Goal: Use online tool/utility: Use online tool/utility

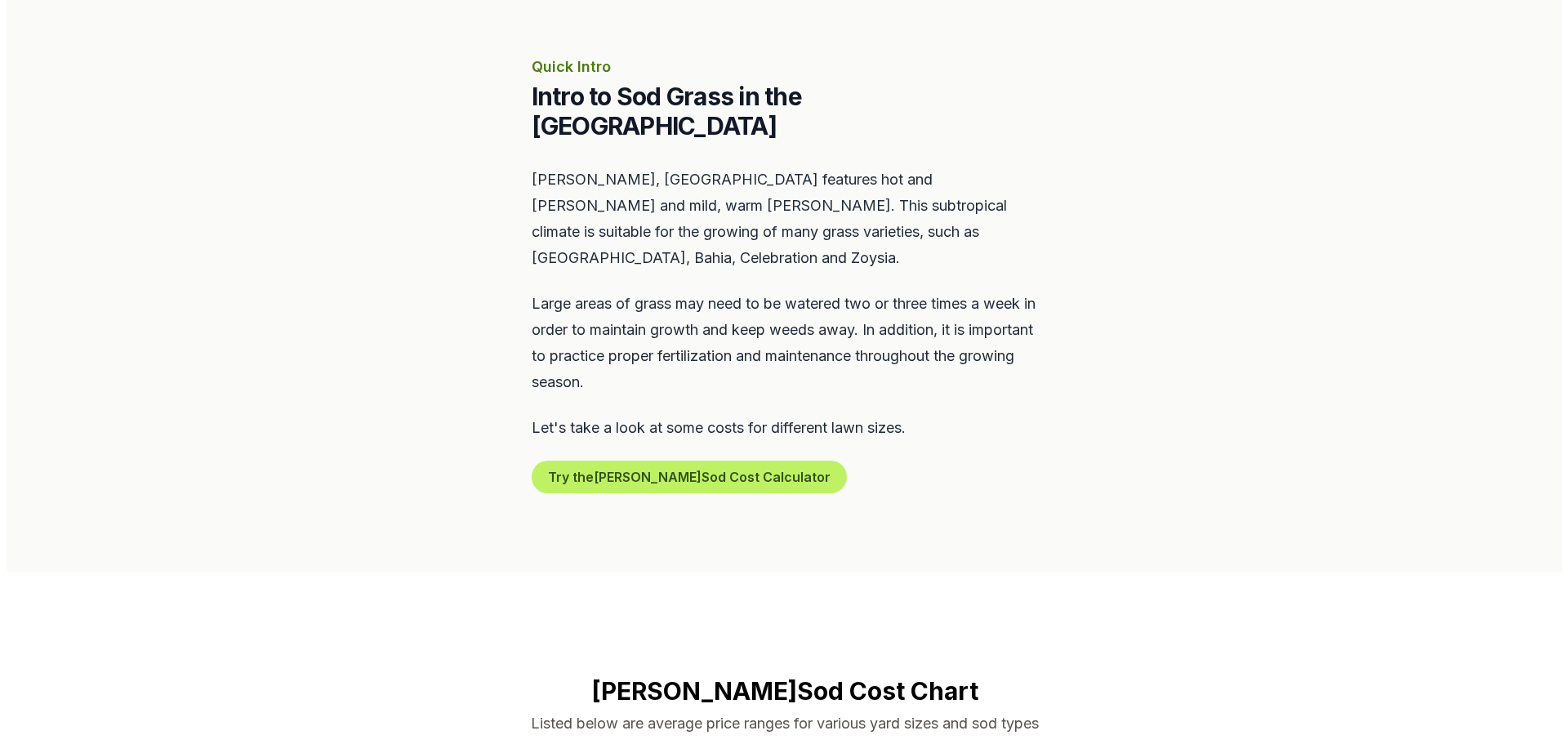
scroll to position [735, 0]
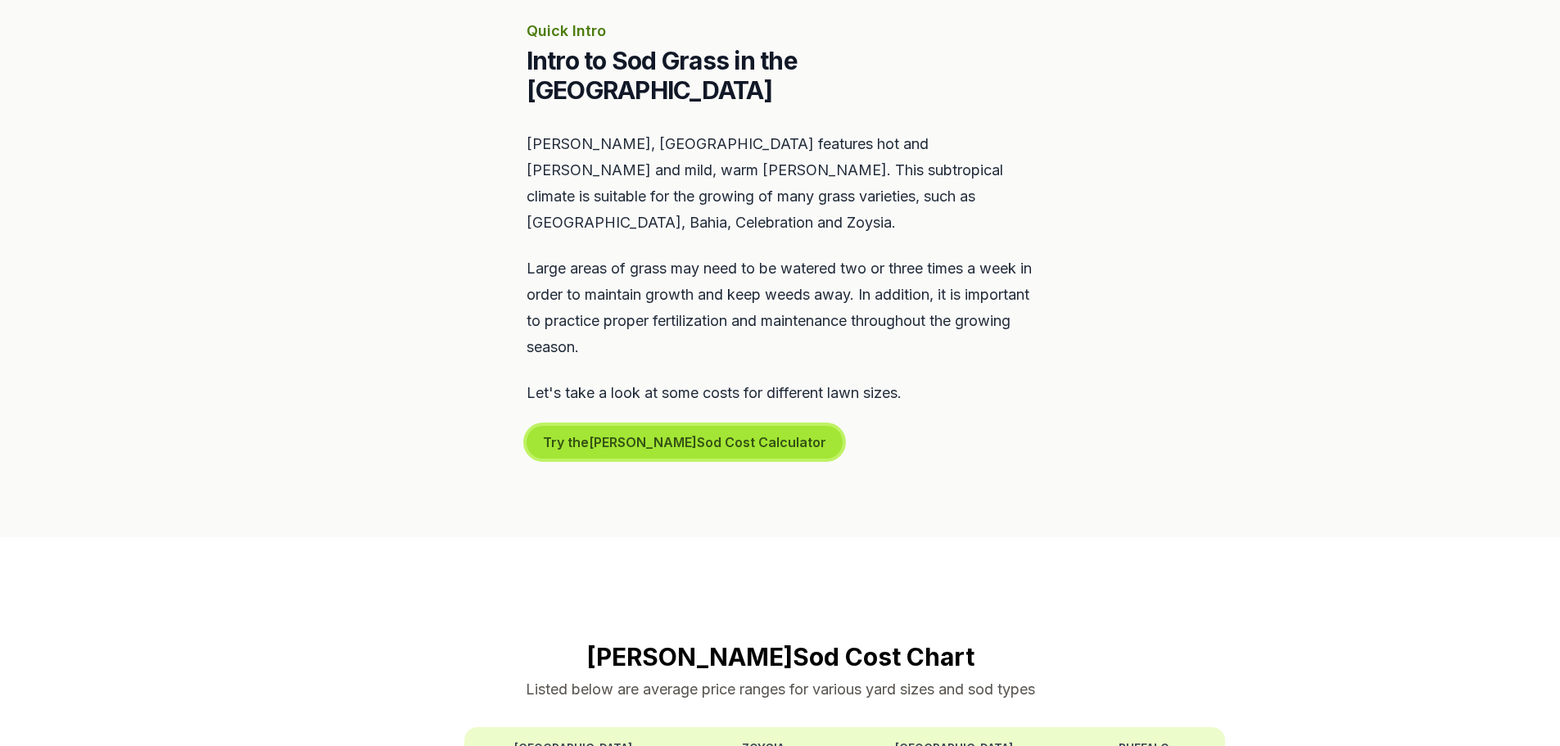
click at [610, 426] on button "Try the Stuart Sod Cost Calculator" at bounding box center [685, 442] width 316 height 33
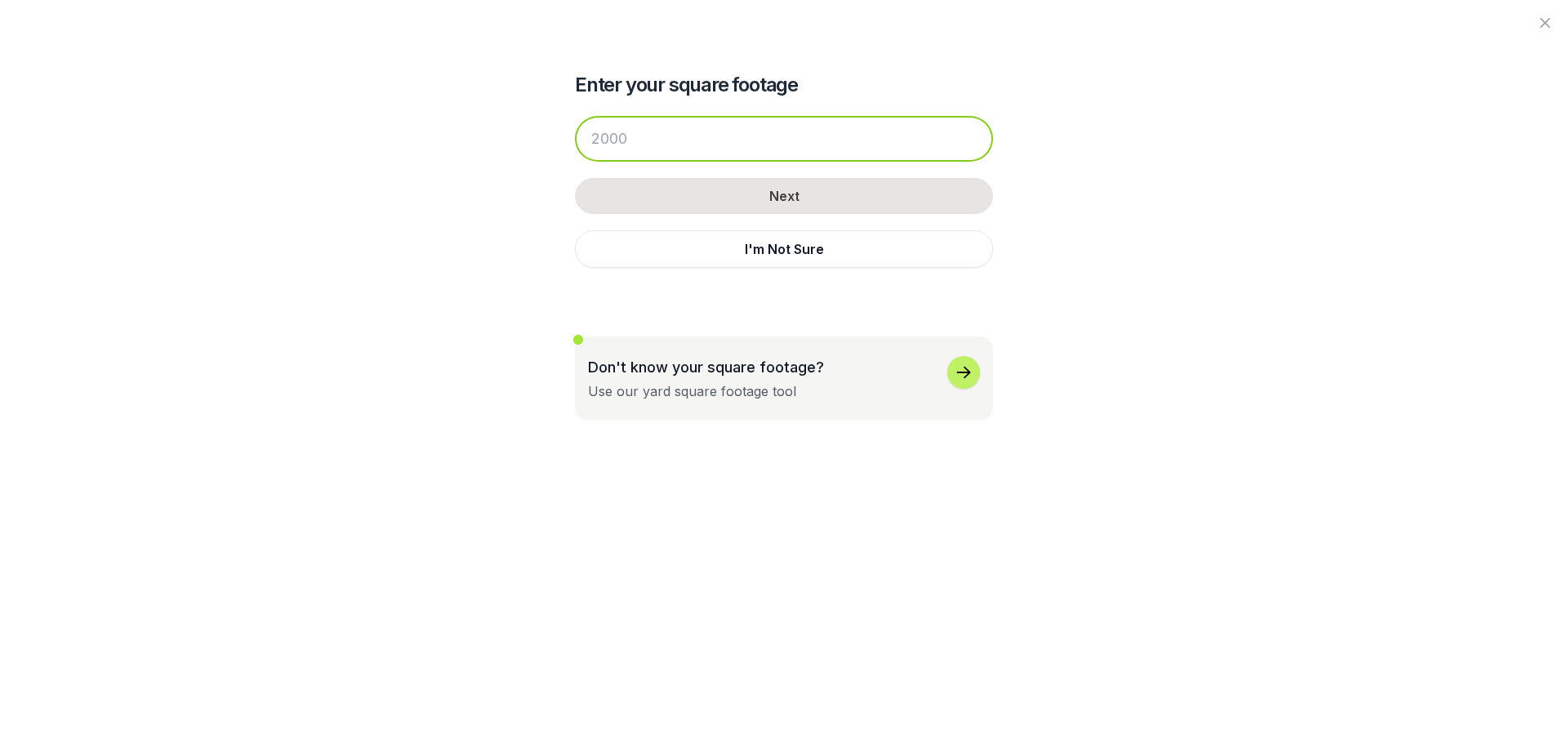
click at [738, 141] on input "number" at bounding box center [784, 139] width 418 height 46
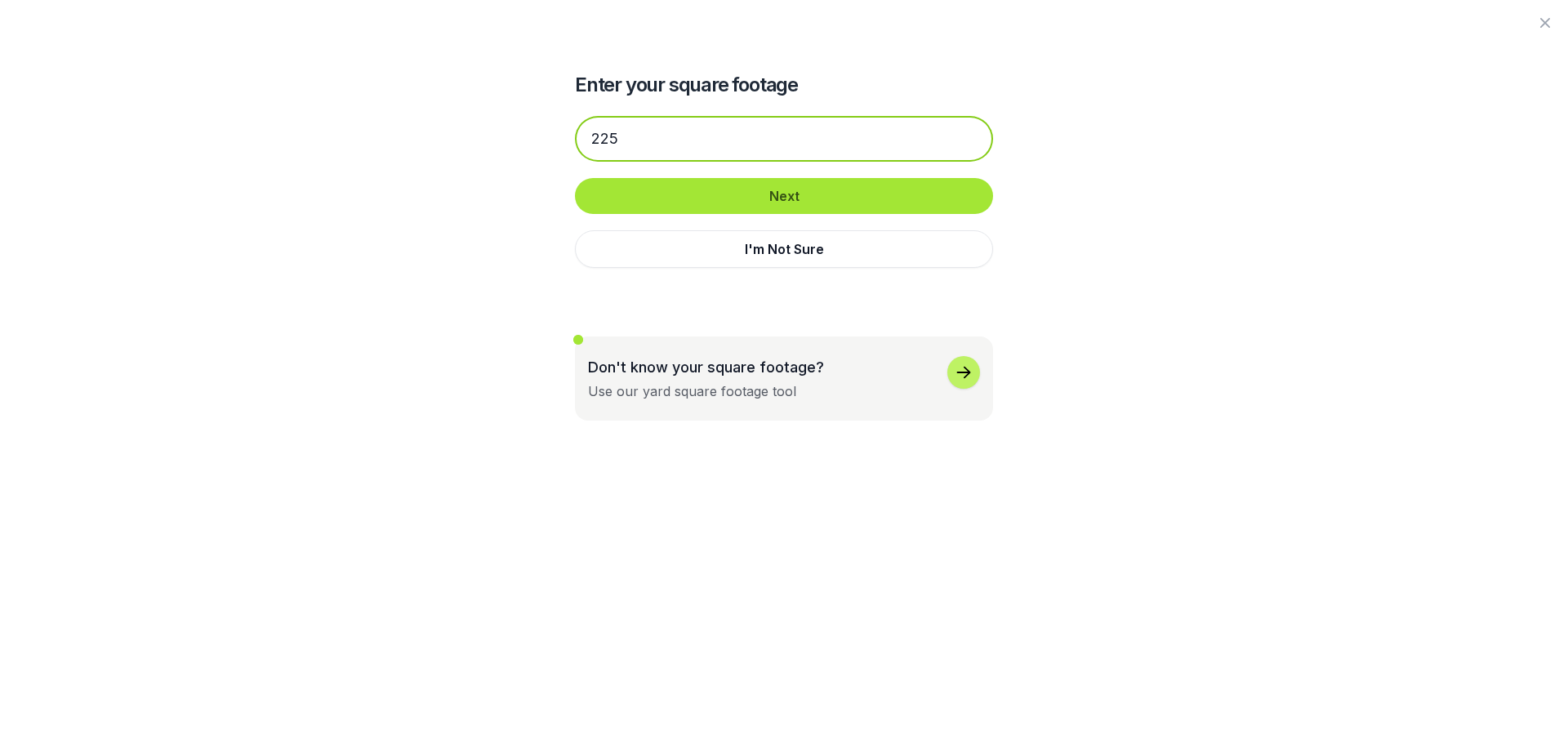
type input "225"
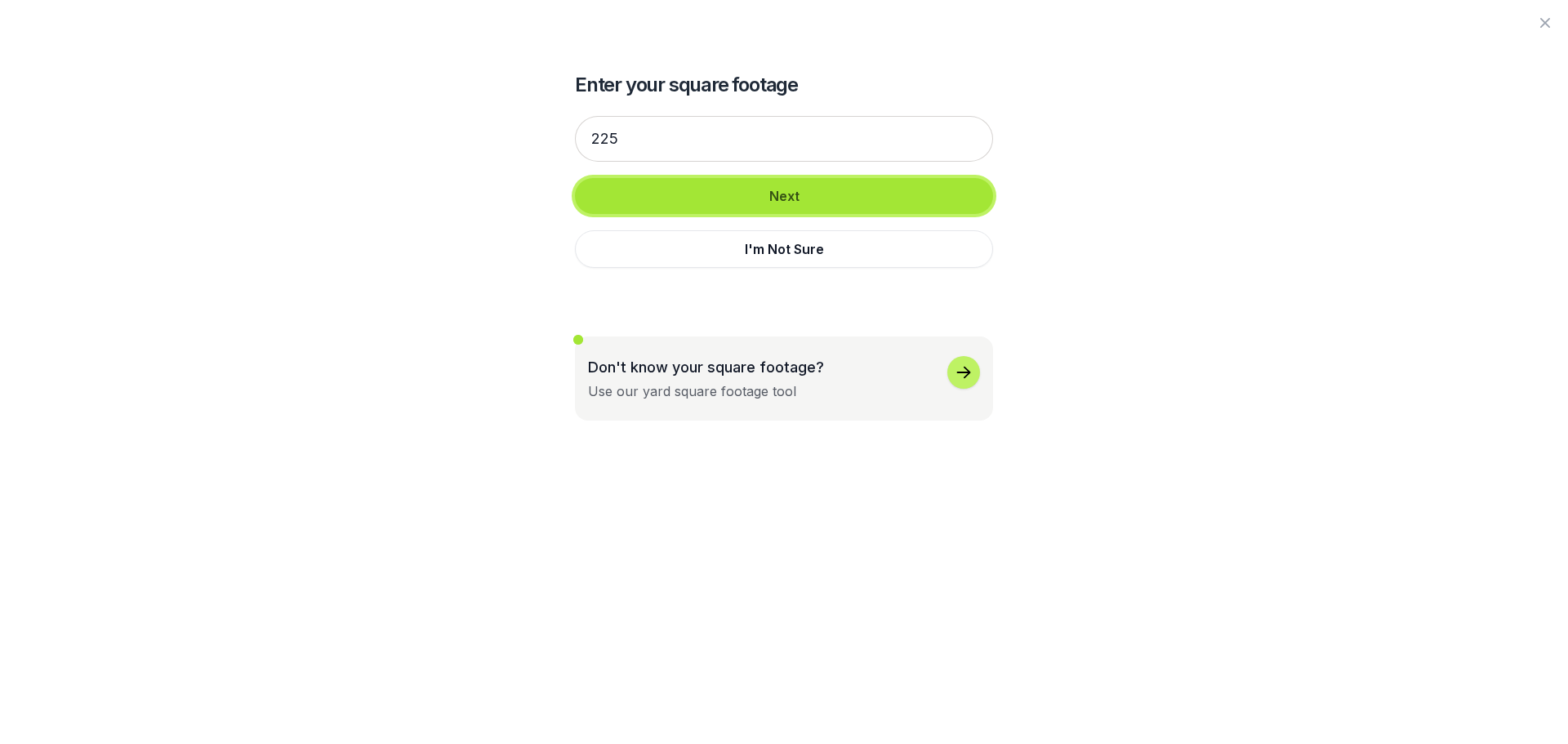
click at [847, 193] on button "Next" at bounding box center [784, 196] width 418 height 36
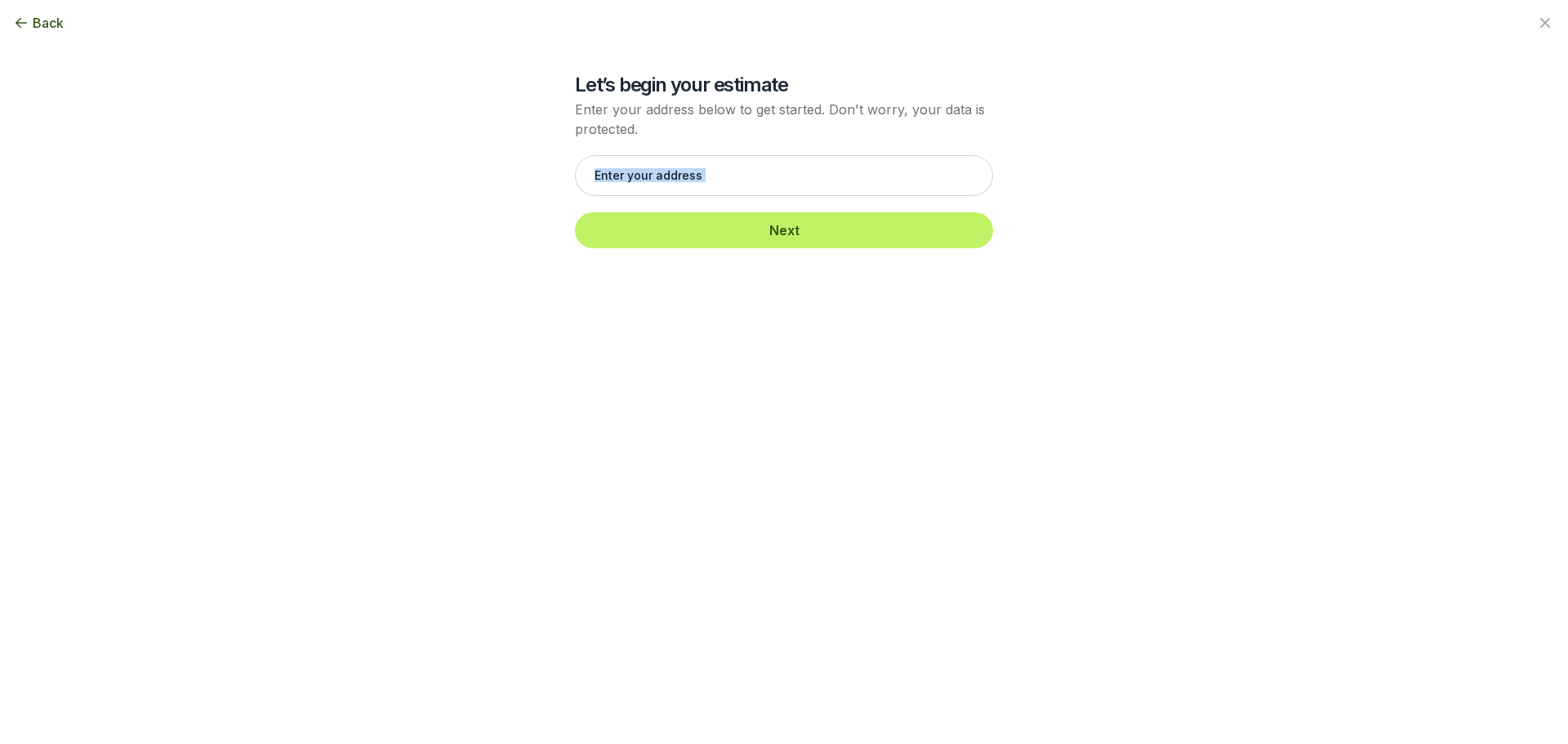
click at [847, 193] on div "Enter your square footage 225 Next I'm Not Sure Let’s begin your estimate Enter…" at bounding box center [784, 132] width 888 height 264
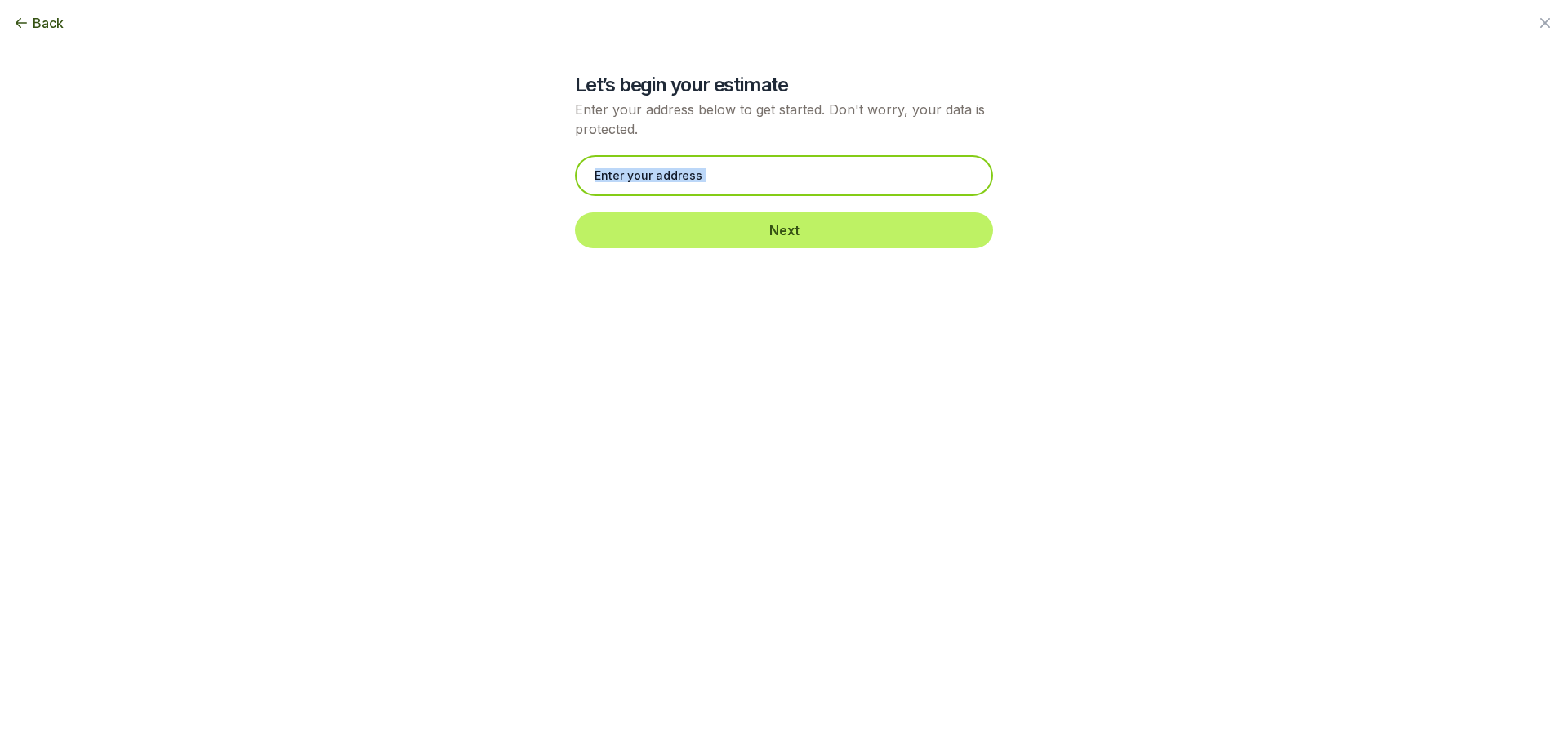
click at [836, 180] on input "text" at bounding box center [784, 176] width 418 height 41
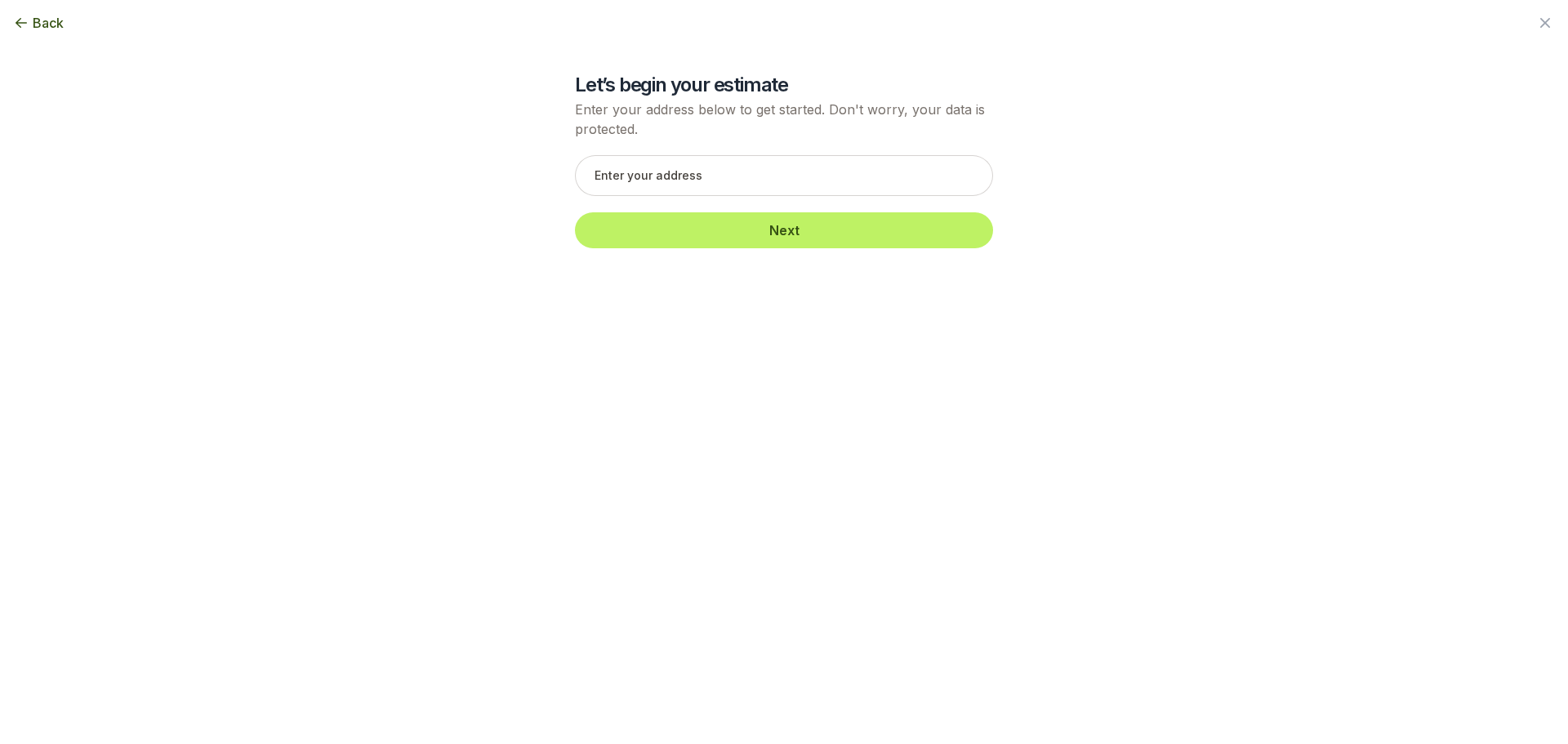
click at [23, 34] on div "Back" at bounding box center [784, 23] width 1568 height 46
click at [25, 28] on icon "button" at bounding box center [21, 23] width 16 height 16
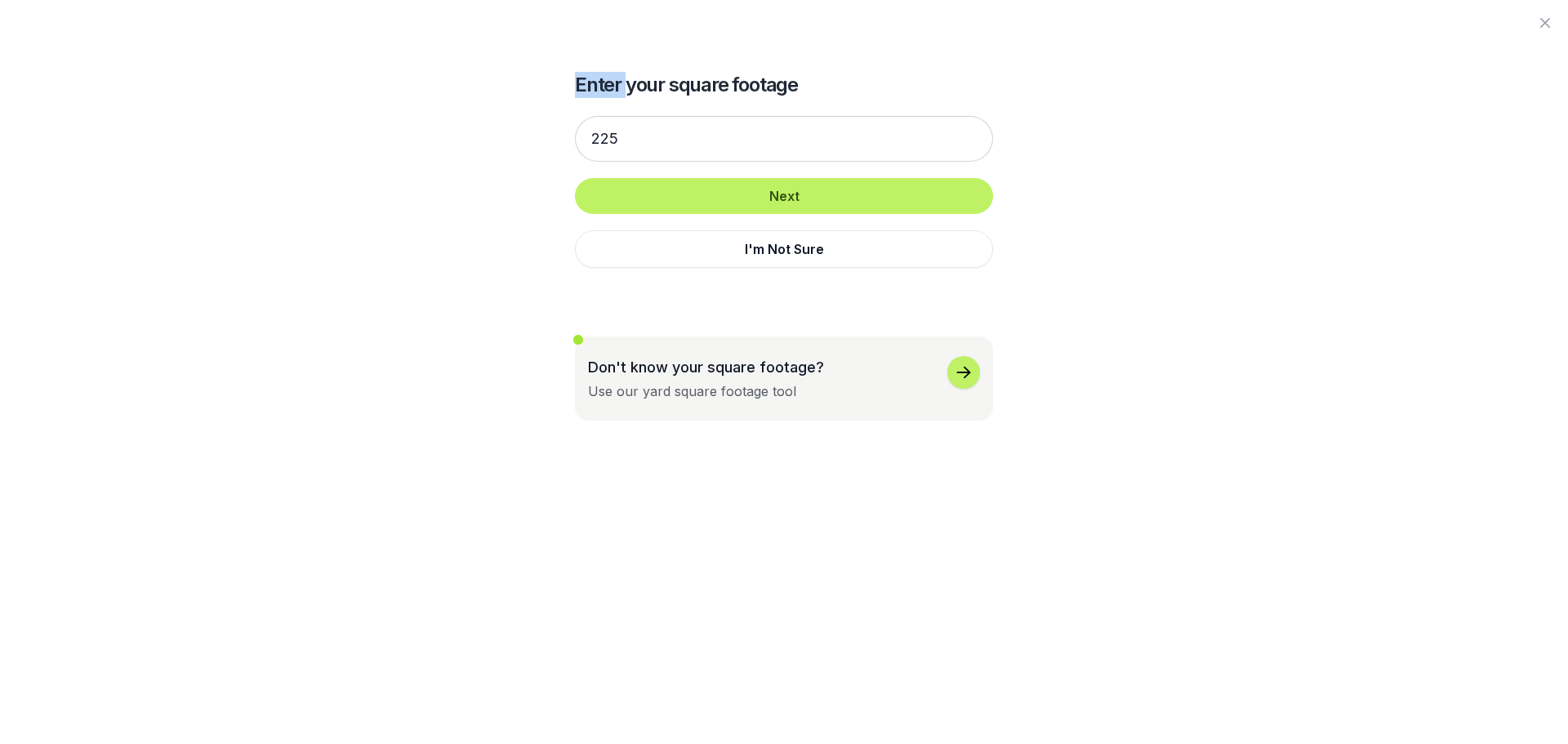
click at [25, 28] on div at bounding box center [784, 23] width 1568 height 46
